Goal: Information Seeking & Learning: Check status

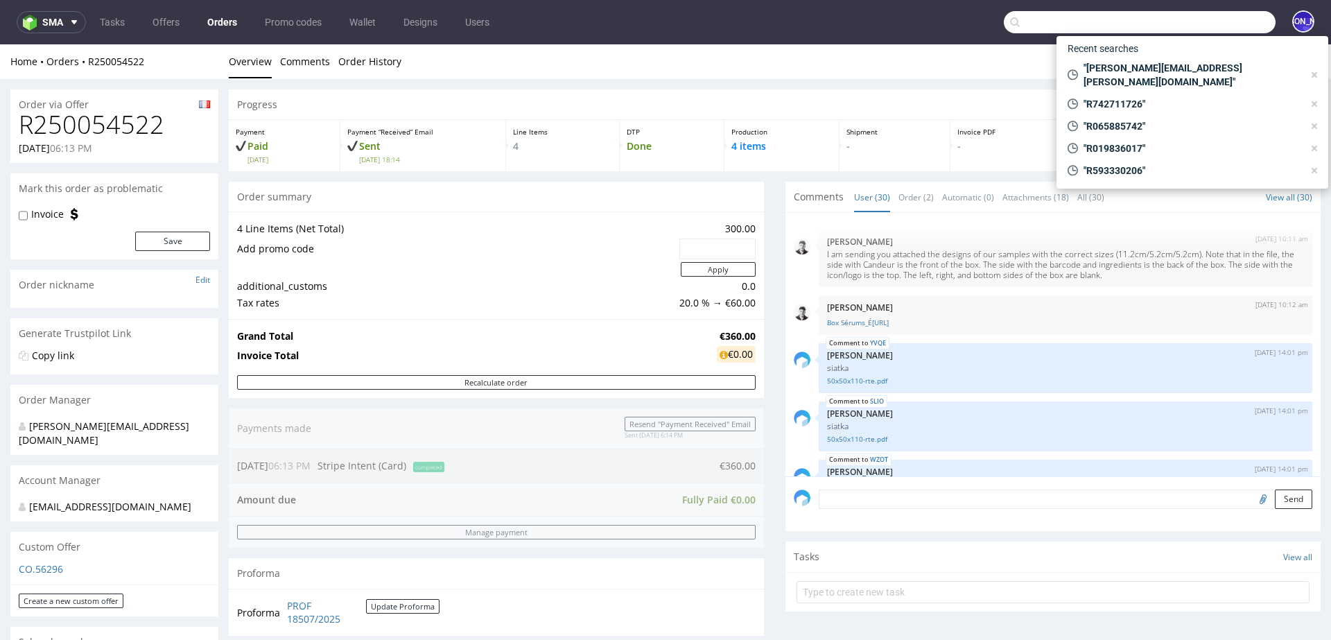
scroll to position [1466, 0]
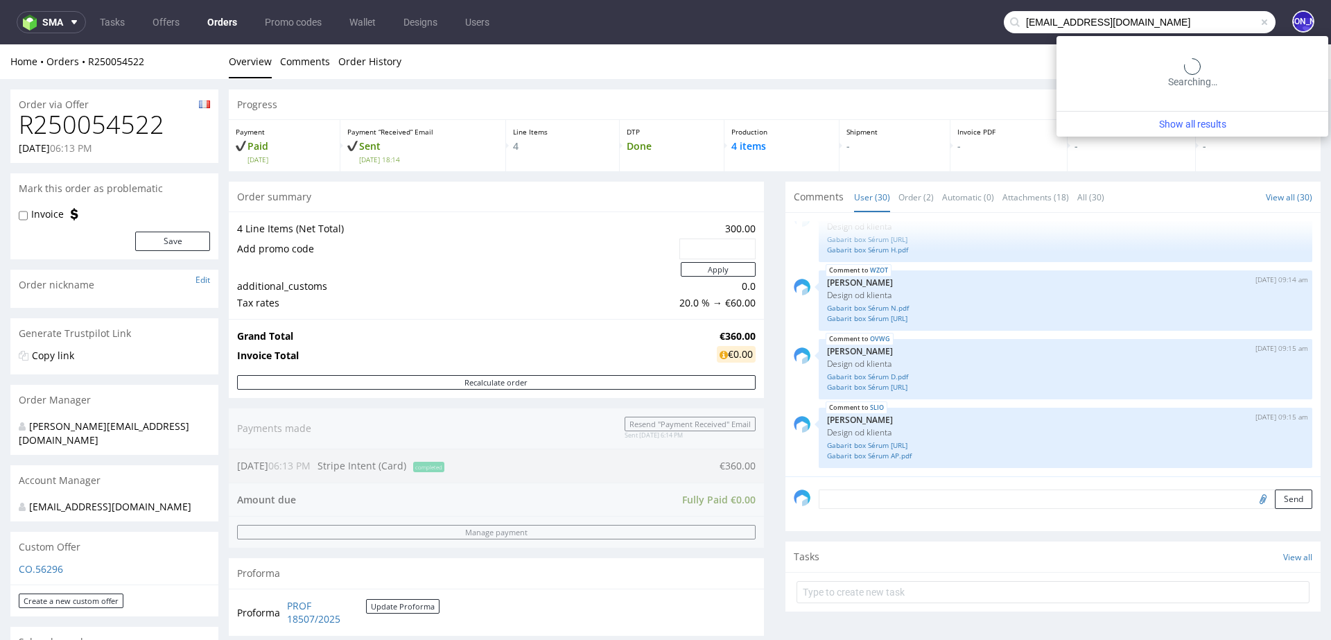
type input "[EMAIL_ADDRESS][DOMAIN_NAME]"
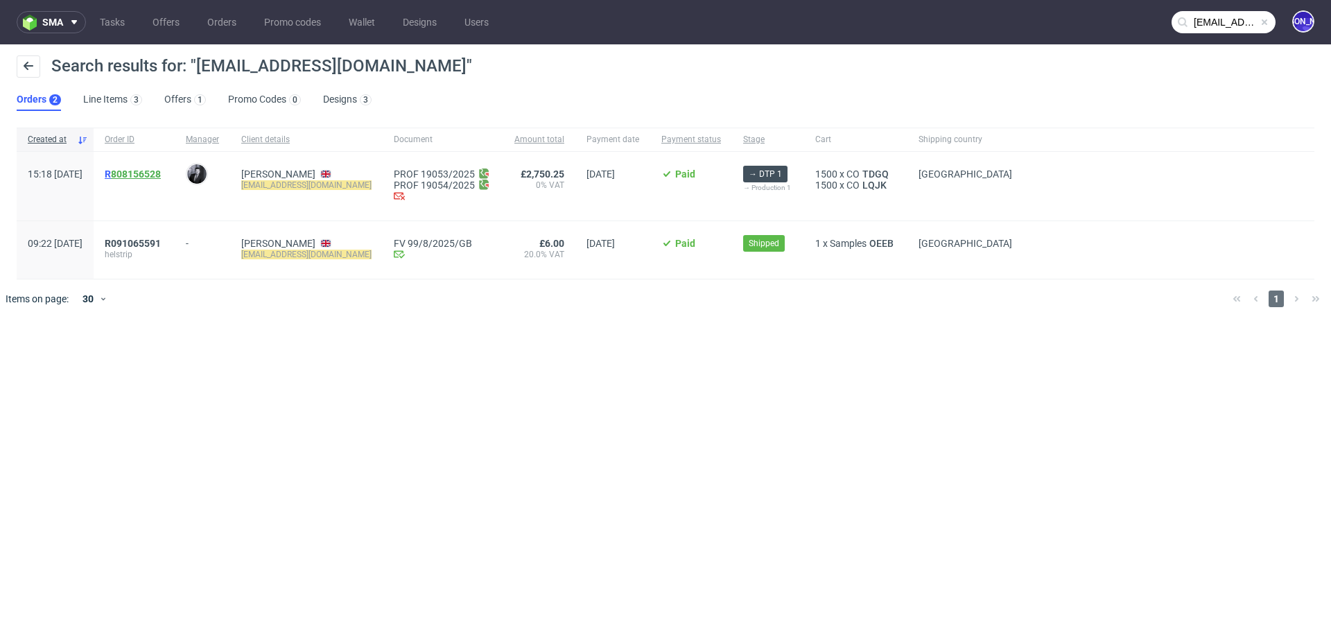
click at [161, 175] on link "808156528" at bounding box center [136, 173] width 50 height 11
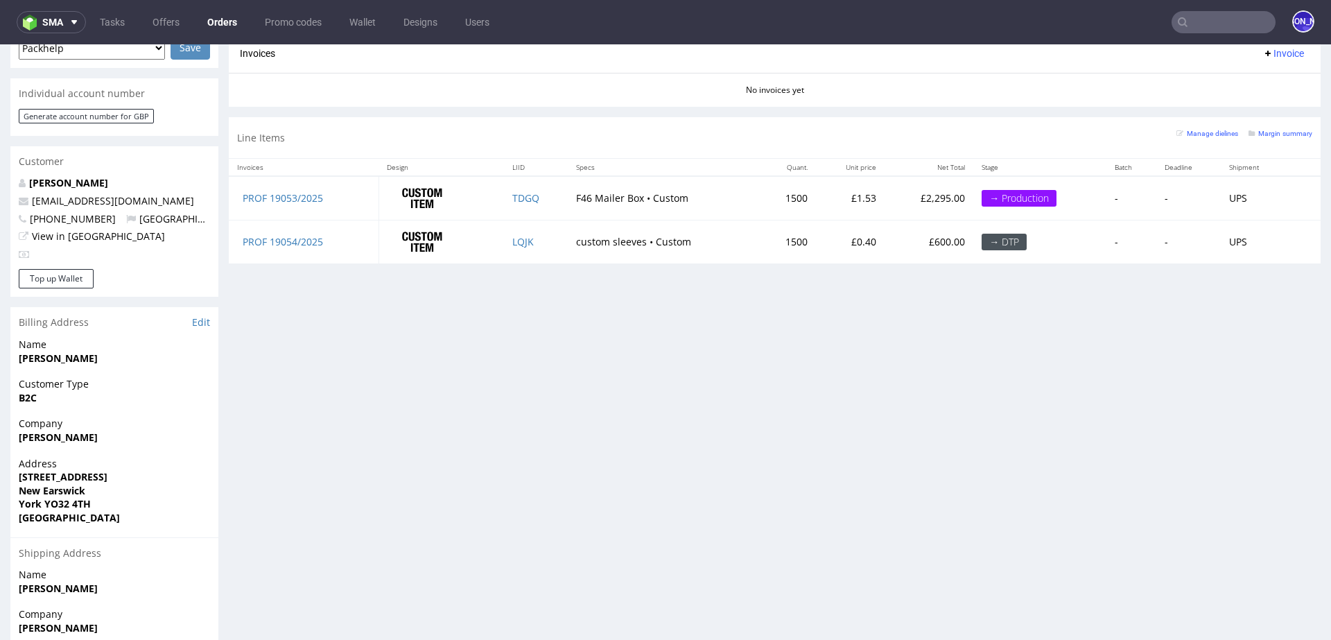
scroll to position [617, 0]
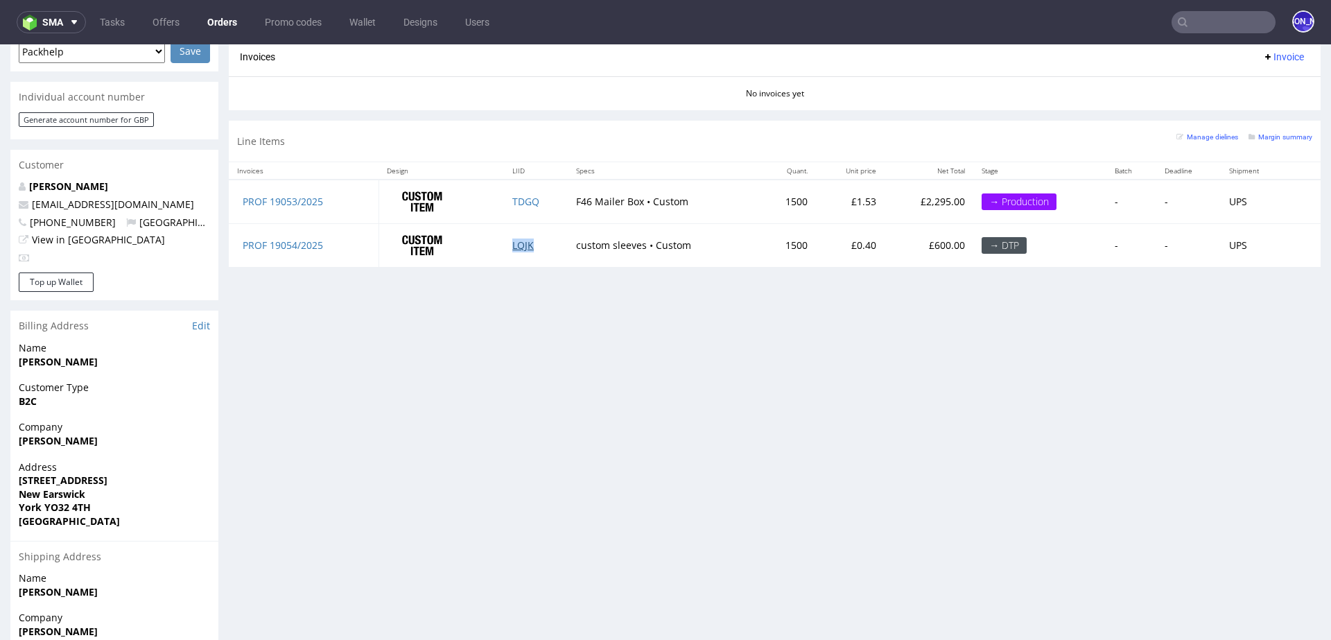
click at [528, 238] on link "LQJK" at bounding box center [522, 244] width 21 height 13
click at [1212, 18] on input "text" at bounding box center [1223, 22] width 104 height 22
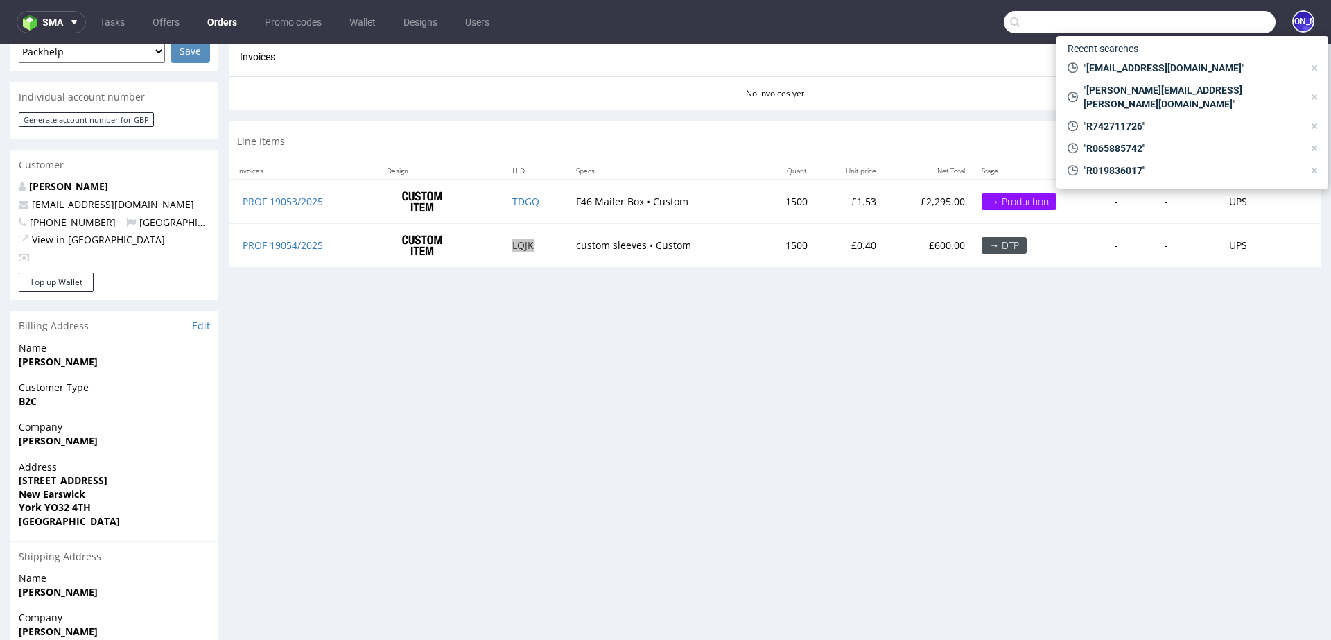
paste input "[EMAIL_ADDRESS][DOMAIN_NAME]"
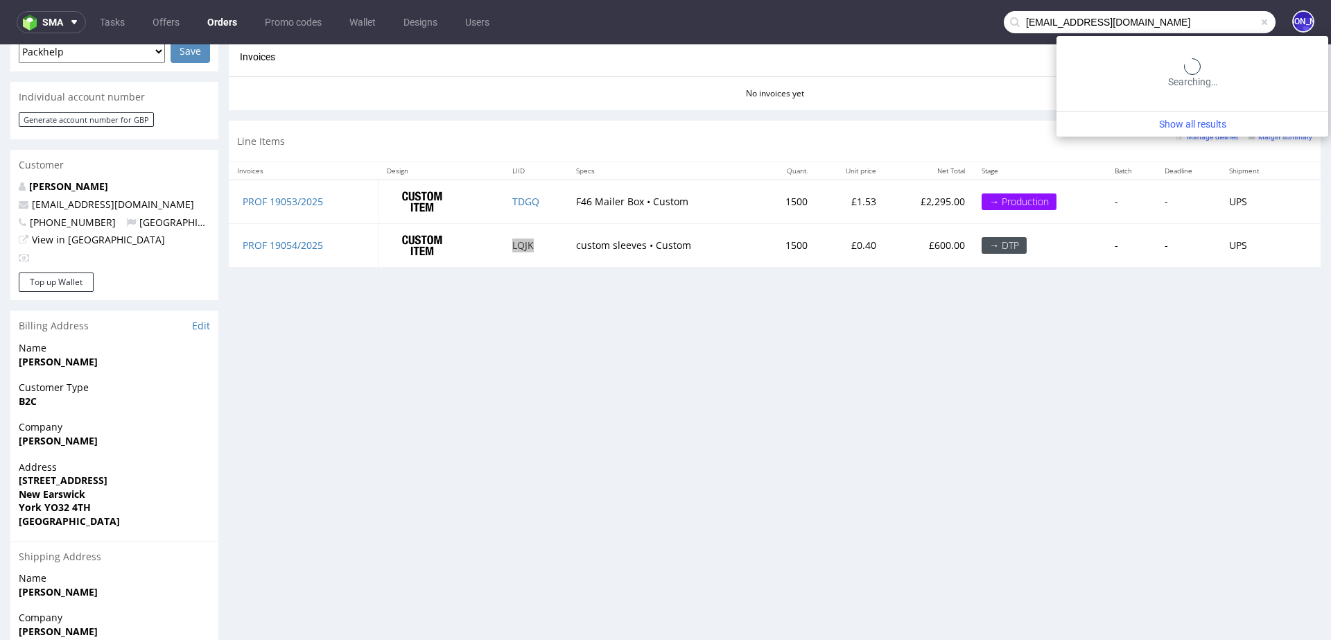
type input "[EMAIL_ADDRESS][DOMAIN_NAME]"
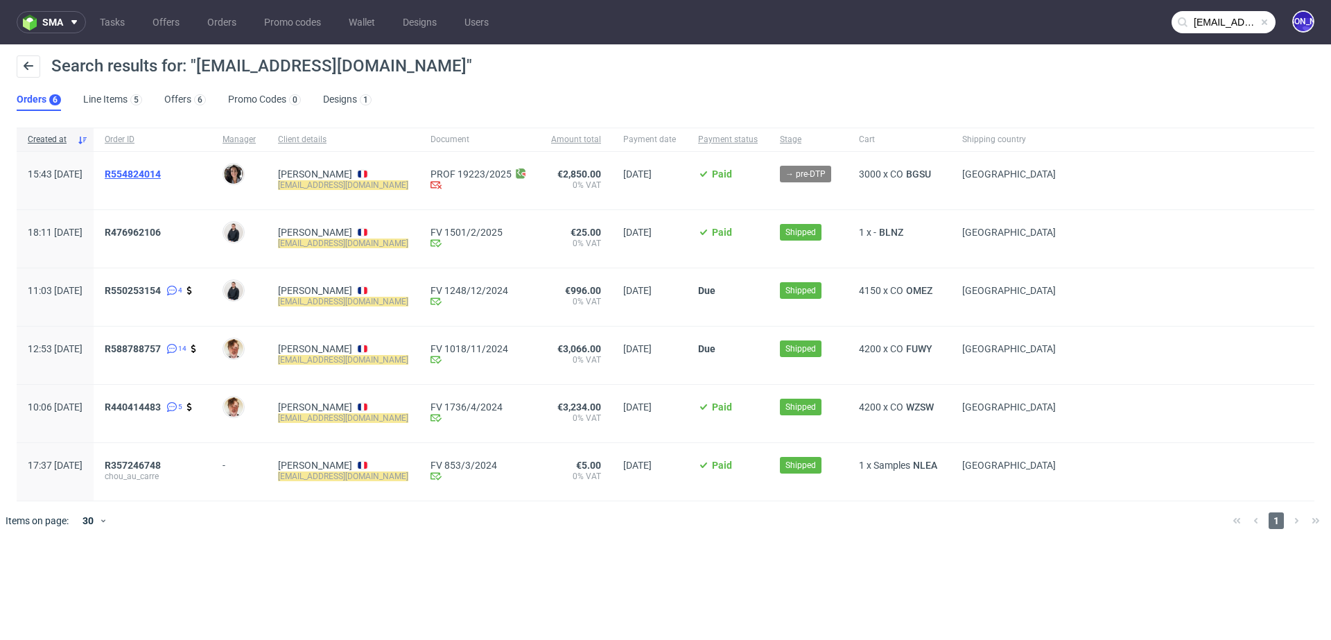
click at [159, 171] on span "R554824014" at bounding box center [133, 173] width 56 height 11
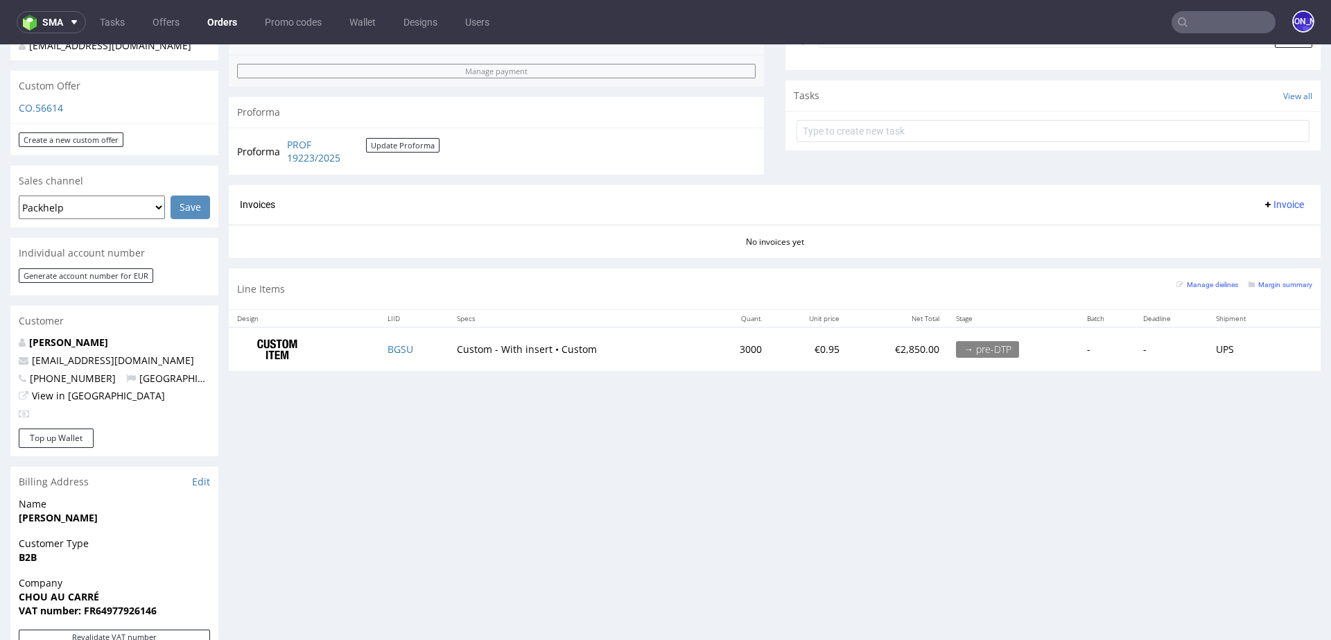
scroll to position [482, 0]
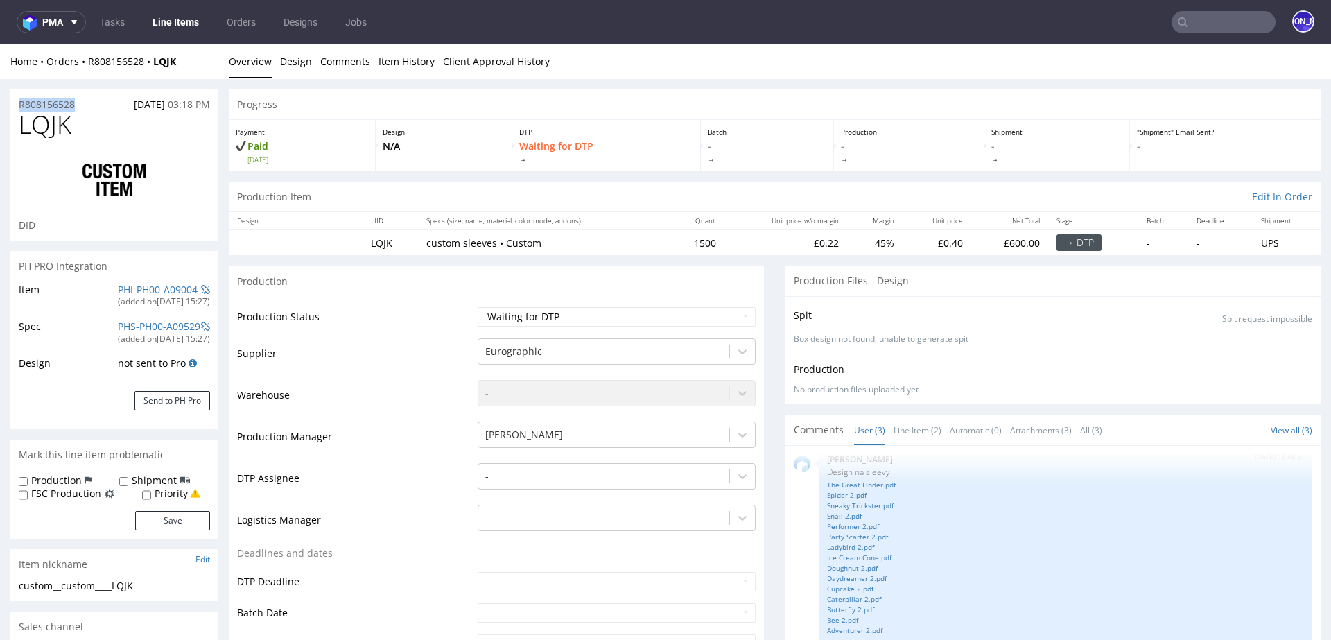
drag, startPoint x: 88, startPoint y: 105, endPoint x: 16, endPoint y: 105, distance: 72.1
click at [16, 105] on div "R808156528 02.09.2025 03:18 PM" at bounding box center [114, 100] width 208 height 22
copy p "R808156528"
drag, startPoint x: 210, startPoint y: 62, endPoint x: 155, endPoint y: 63, distance: 55.4
click at [155, 63] on div "Home Orders R808156528 LQJK" at bounding box center [114, 62] width 208 height 14
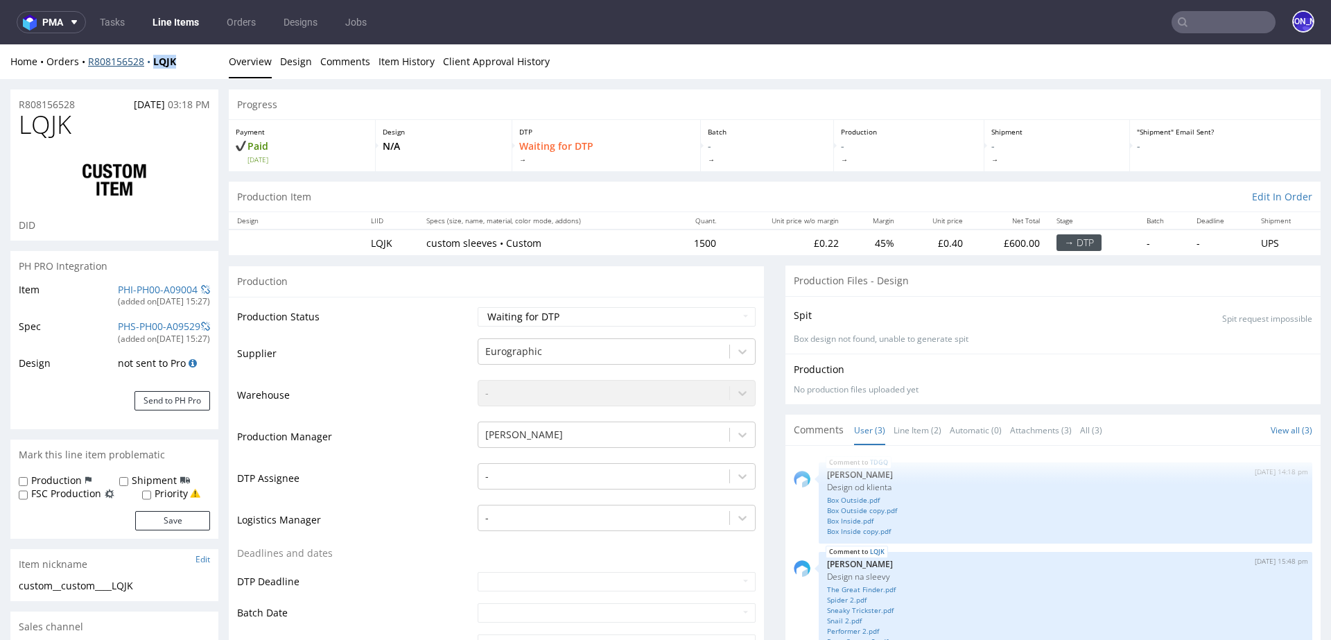
copy strong "LQJK"
